Goal: Download file/media

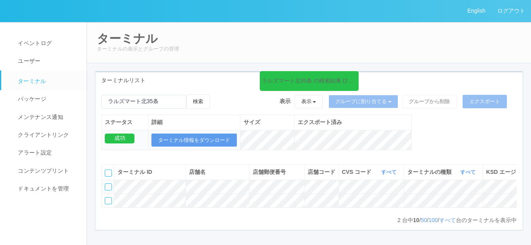
scroll to position [0, 173]
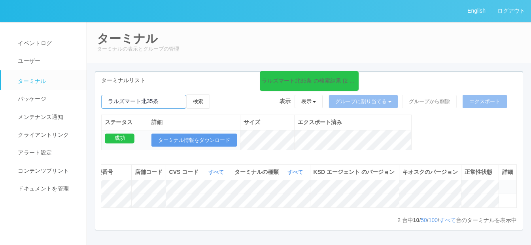
drag, startPoint x: 166, startPoint y: 101, endPoint x: 109, endPoint y: 98, distance: 57.4
click at [109, 98] on input "emailSearch" at bounding box center [143, 102] width 85 height 14
type input "[PERSON_NAME]"
click at [200, 103] on button "検索" at bounding box center [198, 101] width 24 height 14
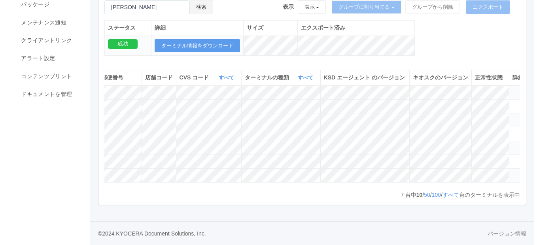
scroll to position [0, 189]
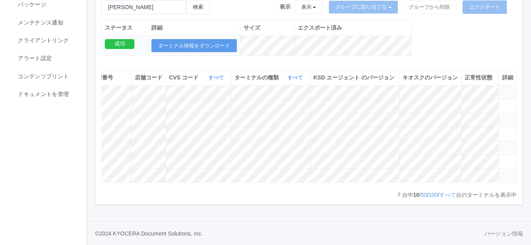
click at [502, 144] on icon at bounding box center [502, 144] width 0 height 0
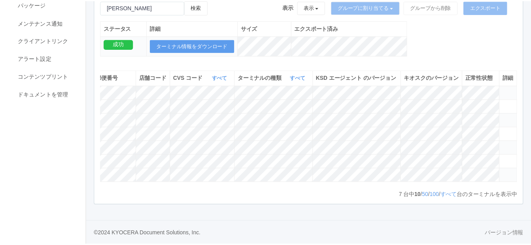
scroll to position [0, 183]
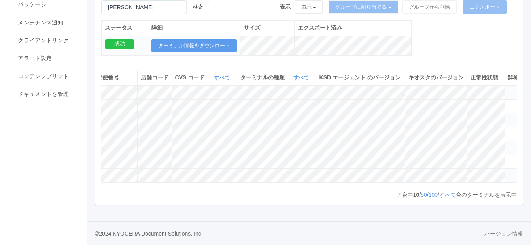
click at [508, 144] on icon at bounding box center [508, 144] width 0 height 0
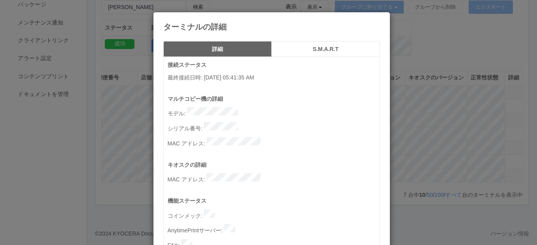
click at [380, 18] on icon at bounding box center [380, 18] width 0 height 0
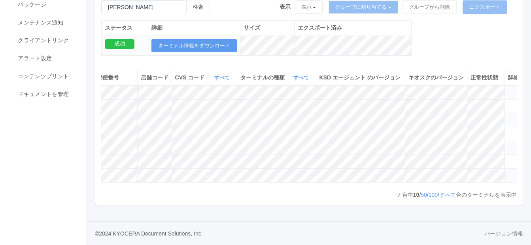
click at [508, 172] on icon at bounding box center [508, 172] width 0 height 0
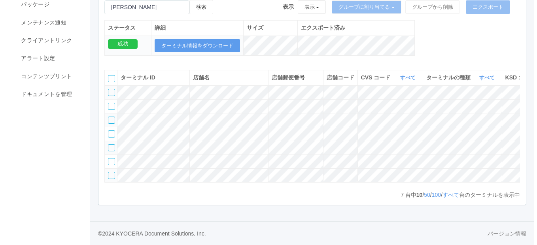
scroll to position [0, 189]
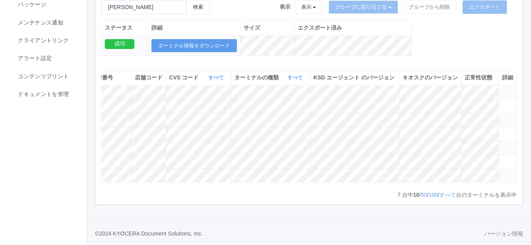
click at [502, 172] on icon at bounding box center [502, 172] width 0 height 0
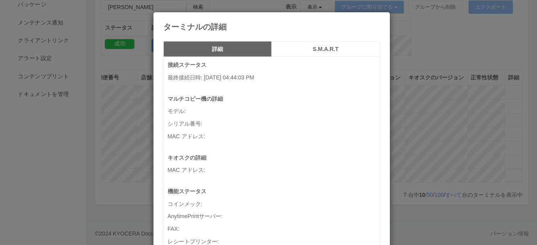
scroll to position [0, 183]
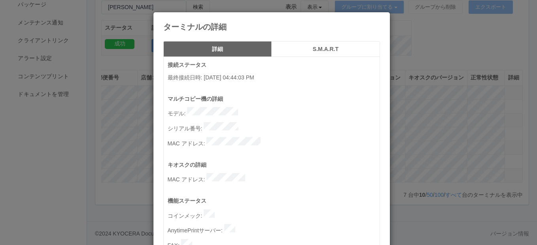
click at [380, 18] on icon at bounding box center [380, 18] width 0 height 0
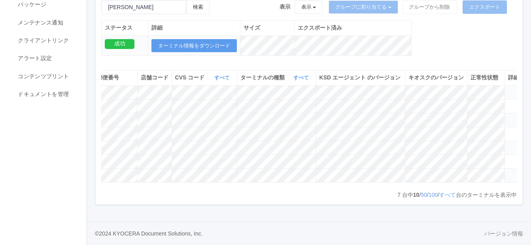
click at [508, 144] on icon at bounding box center [508, 144] width 0 height 0
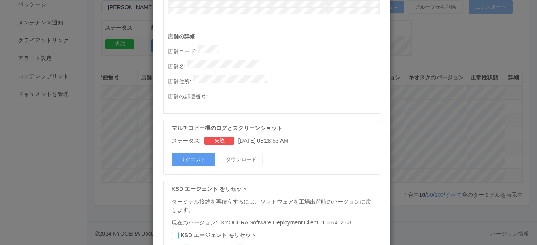
scroll to position [395, 0]
click at [196, 153] on button "リクエスト" at bounding box center [193, 159] width 43 height 13
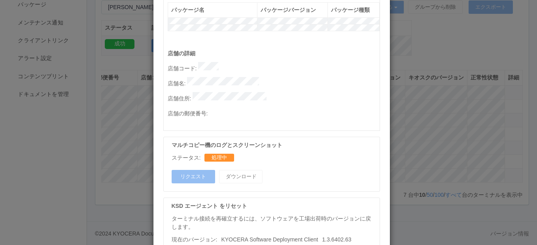
scroll to position [447, 0]
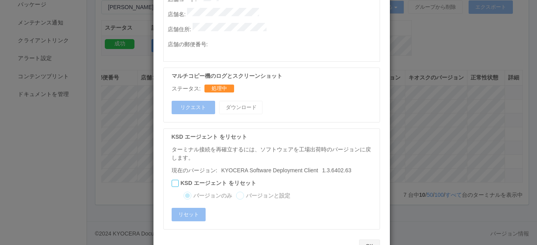
click at [364, 240] on button "OK" at bounding box center [369, 246] width 21 height 13
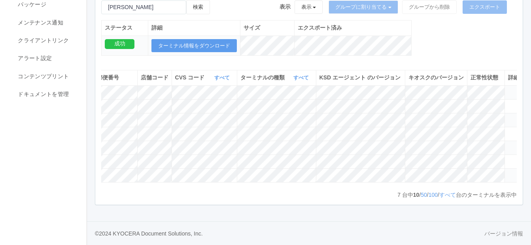
click at [508, 144] on icon at bounding box center [508, 144] width 0 height 0
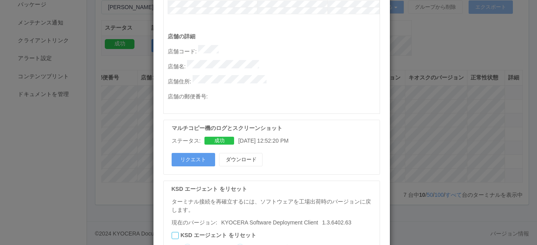
scroll to position [395, 0]
click at [235, 153] on button "ダウンロード" at bounding box center [240, 159] width 43 height 13
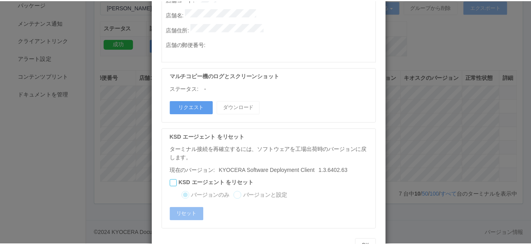
scroll to position [447, 0]
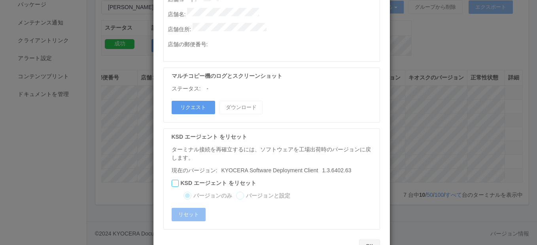
click at [369, 240] on button "OK" at bounding box center [369, 246] width 21 height 13
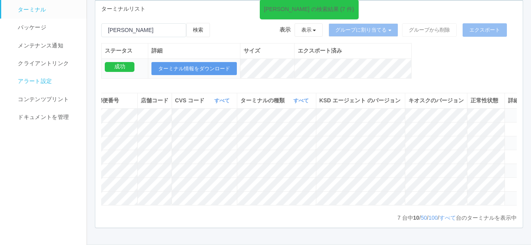
scroll to position [0, 0]
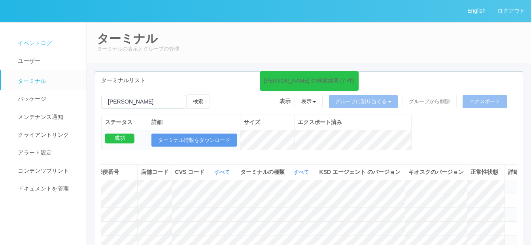
click at [49, 41] on span "イベントログ" at bounding box center [34, 43] width 36 height 6
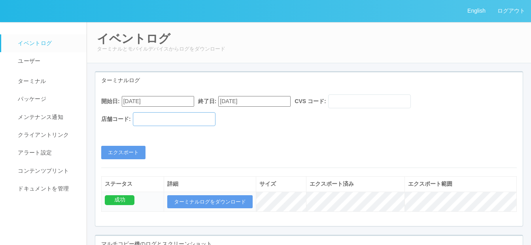
click at [168, 119] on input "text" at bounding box center [174, 119] width 83 height 14
paste input "300037"
type input "300037"
click at [275, 100] on input "[DATE]" at bounding box center [254, 101] width 72 height 11
click at [189, 100] on input "[DATE]" at bounding box center [158, 101] width 72 height 11
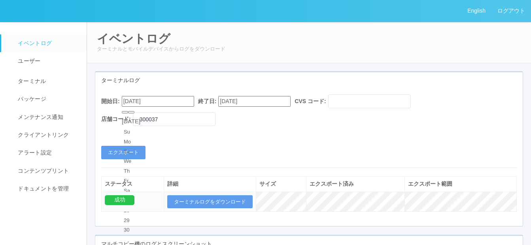
click at [134, 113] on button "button" at bounding box center [131, 112] width 6 height 2
type input "[DATE]"
click at [124, 151] on button "エクスポート" at bounding box center [123, 152] width 44 height 13
click at [179, 102] on input "[DATE]" at bounding box center [158, 101] width 72 height 11
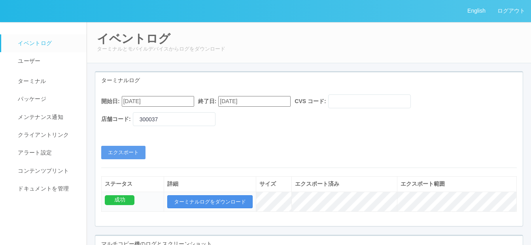
click at [193, 201] on button "ターミナルログをダウンロード" at bounding box center [209, 201] width 85 height 13
click at [123, 150] on button "エクスポート" at bounding box center [123, 152] width 44 height 13
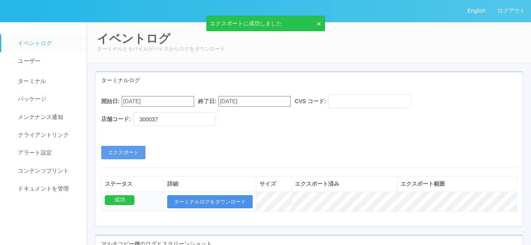
click at [196, 203] on button "ターミナルログをダウンロード" at bounding box center [209, 201] width 85 height 13
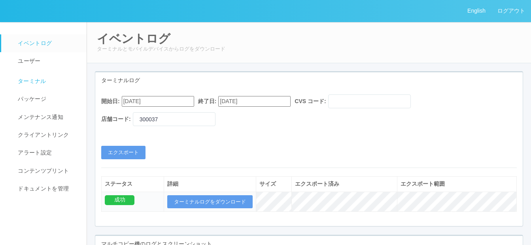
click at [42, 81] on span "ターミナル" at bounding box center [31, 81] width 30 height 6
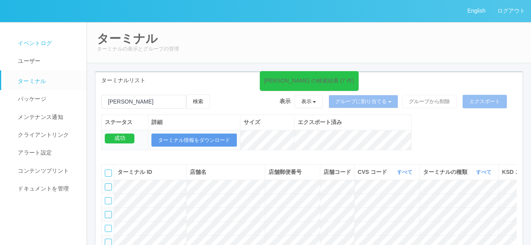
click at [25, 41] on span "イベントログ" at bounding box center [34, 43] width 36 height 6
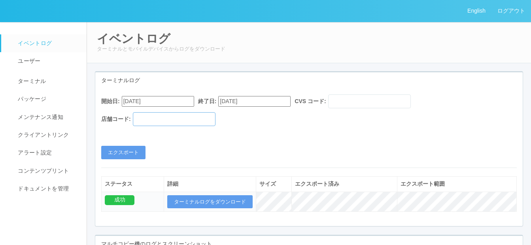
click at [179, 123] on input "text" at bounding box center [174, 119] width 83 height 14
paste input "580325"
type input "580325"
click at [186, 102] on input "[DATE]" at bounding box center [158, 101] width 72 height 11
click at [134, 113] on button "button" at bounding box center [131, 112] width 6 height 2
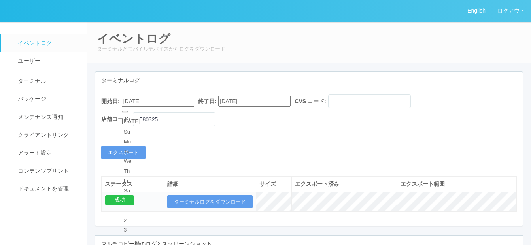
type input "[DATE]"
click at [127, 154] on button "エクスポート" at bounding box center [123, 152] width 44 height 13
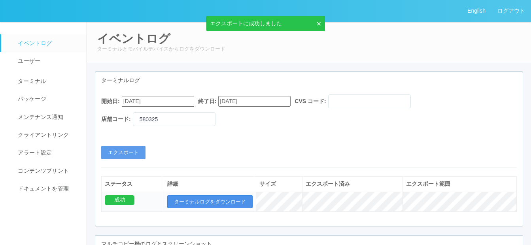
click at [215, 197] on button "ターミナルログをダウンロード" at bounding box center [209, 201] width 85 height 13
